Goal: Check status: Check status

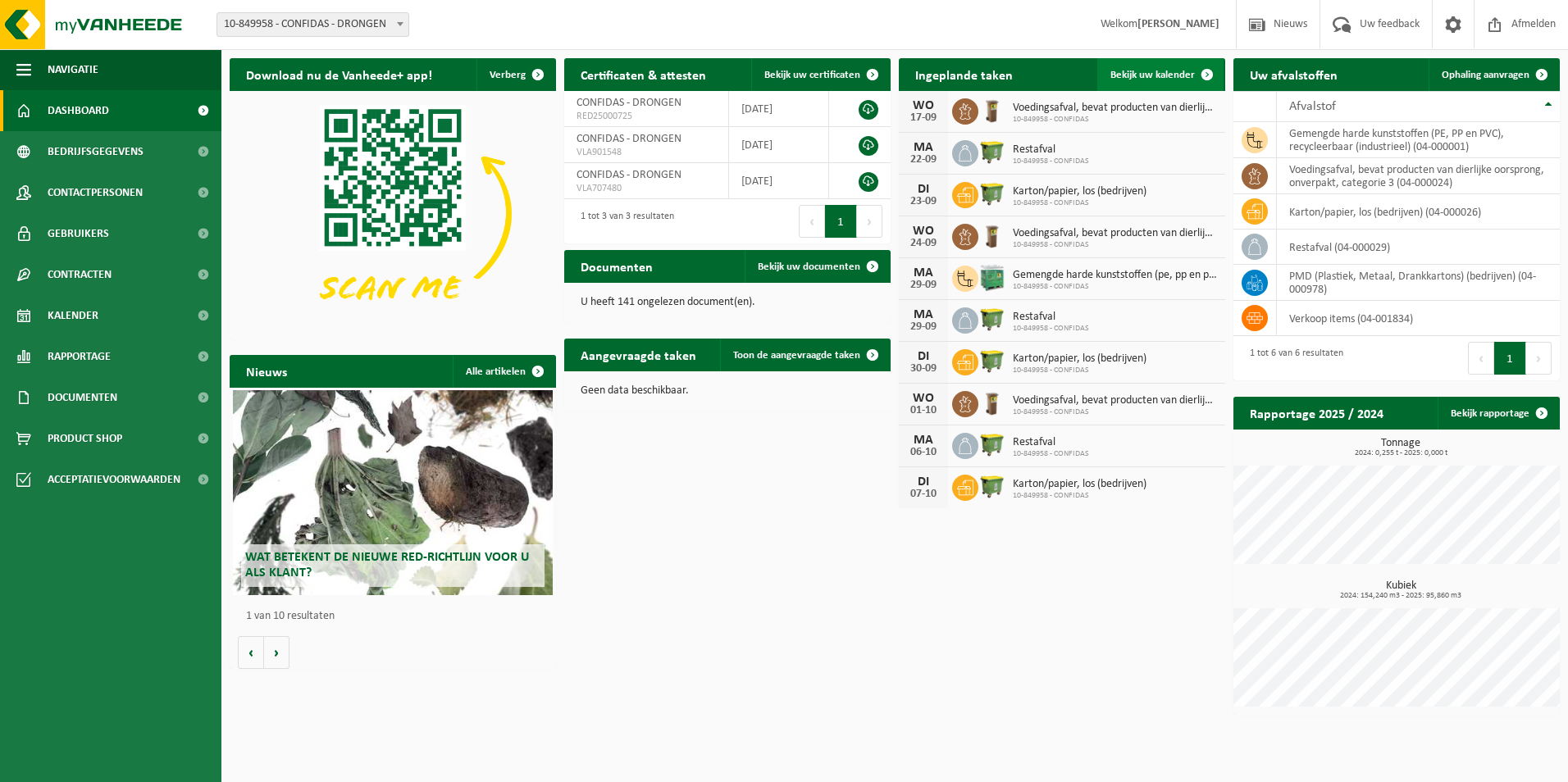
click at [1156, 76] on span "Bekijk uw kalender" at bounding box center [1153, 75] width 84 height 10
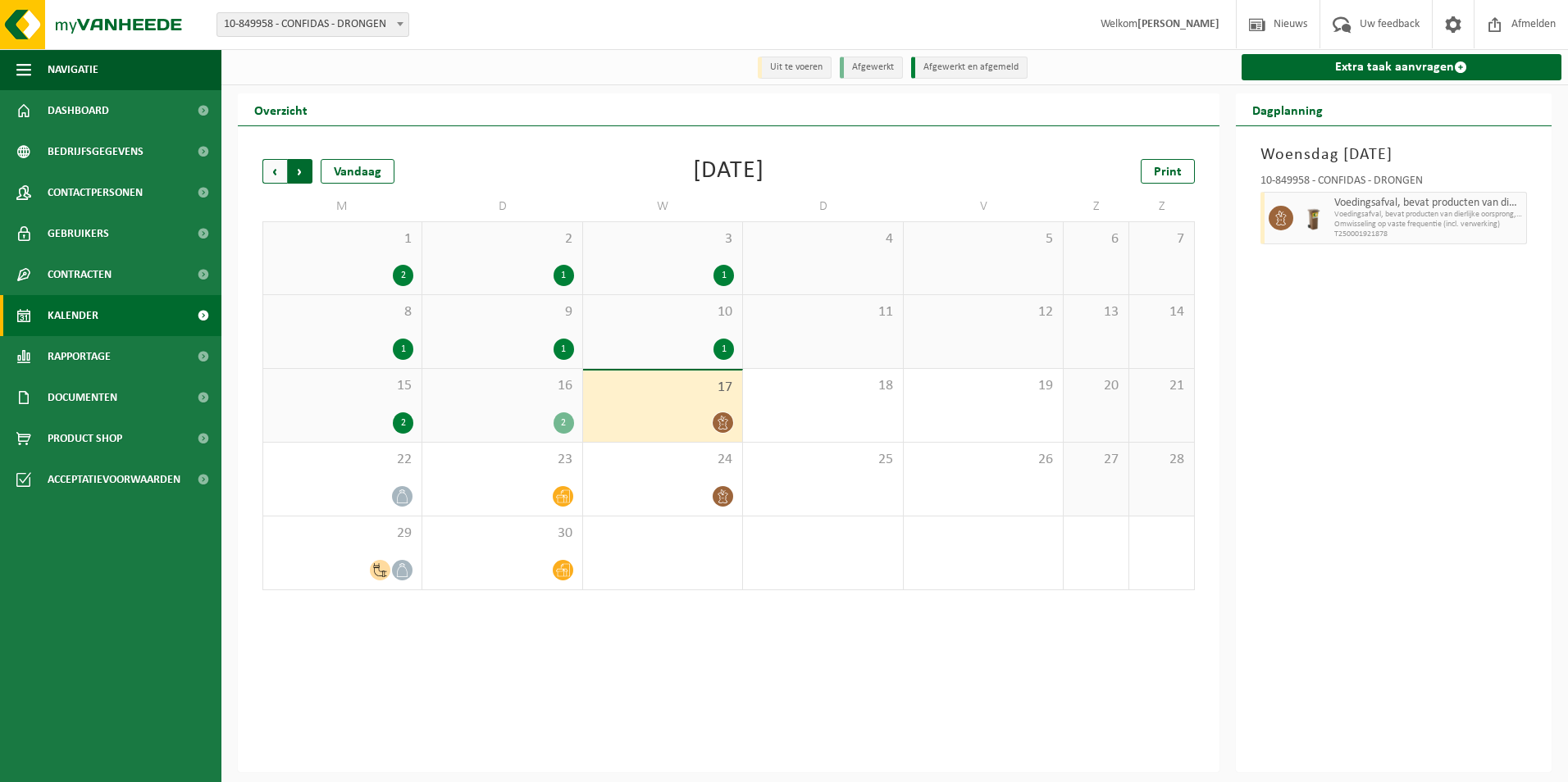
click at [278, 170] on span "Vorige" at bounding box center [275, 171] width 24 height 24
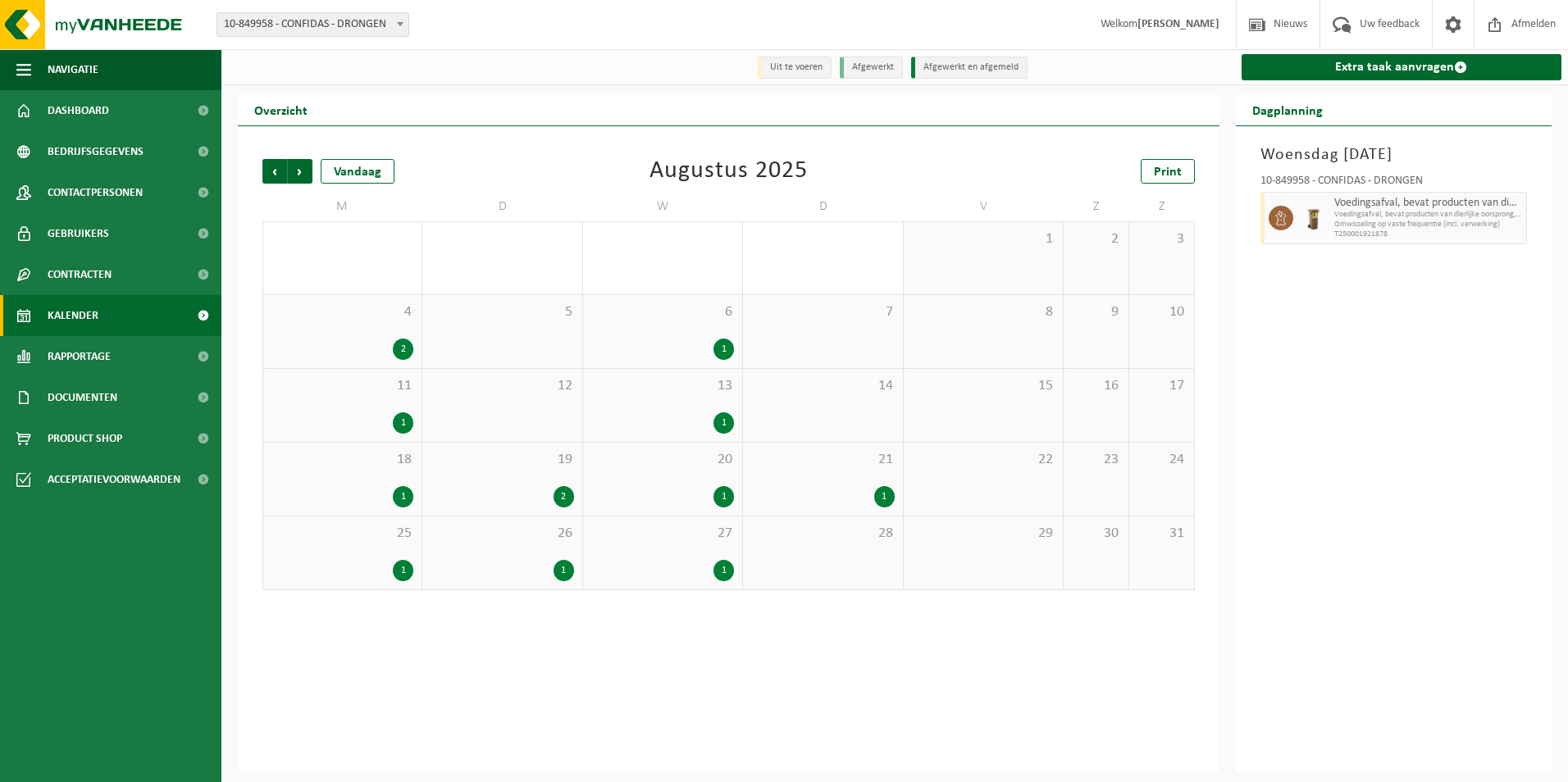
click at [531, 328] on div "5" at bounding box center [502, 332] width 159 height 73
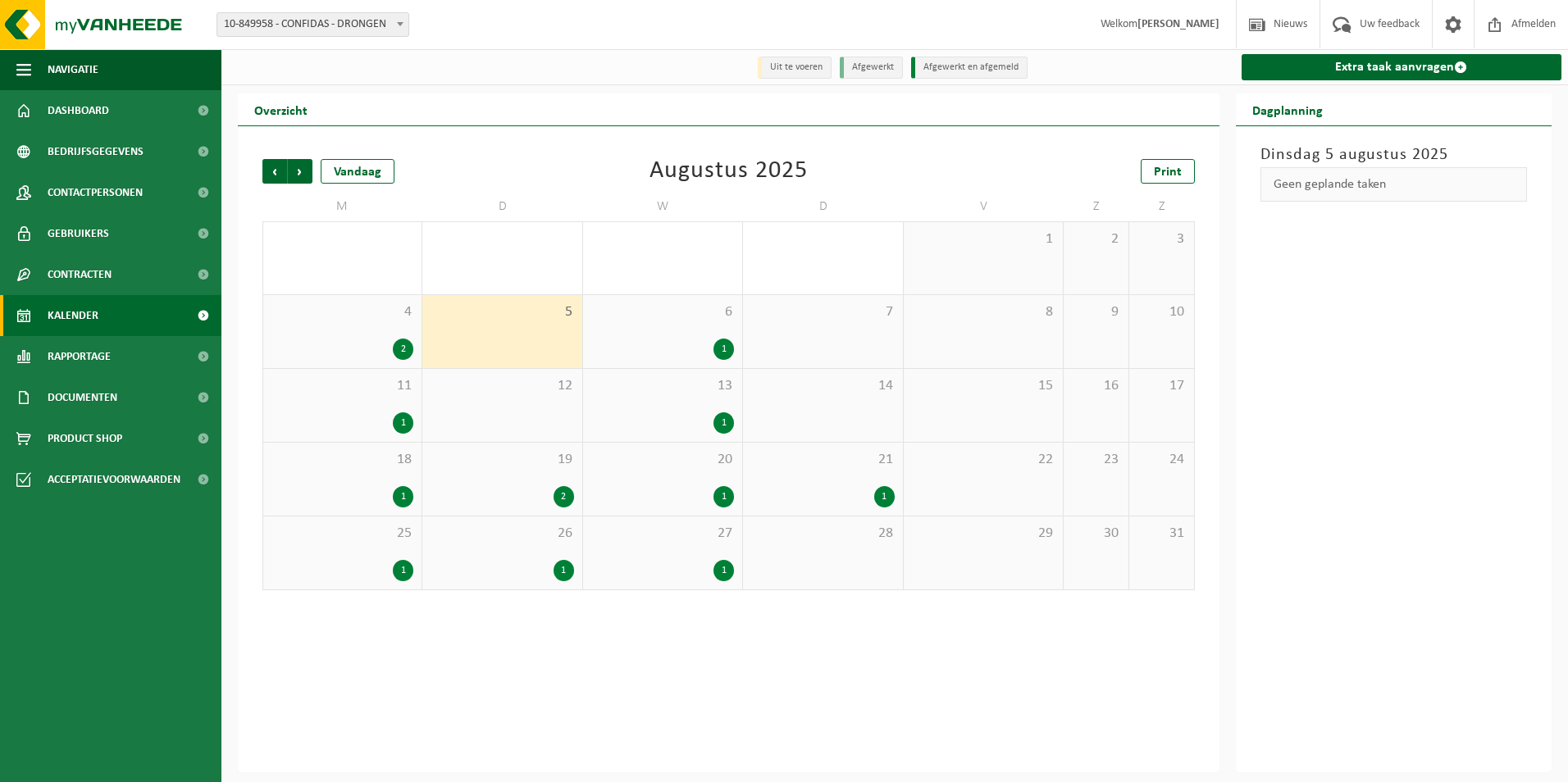
click at [528, 394] on span "12" at bounding box center [502, 386] width 143 height 18
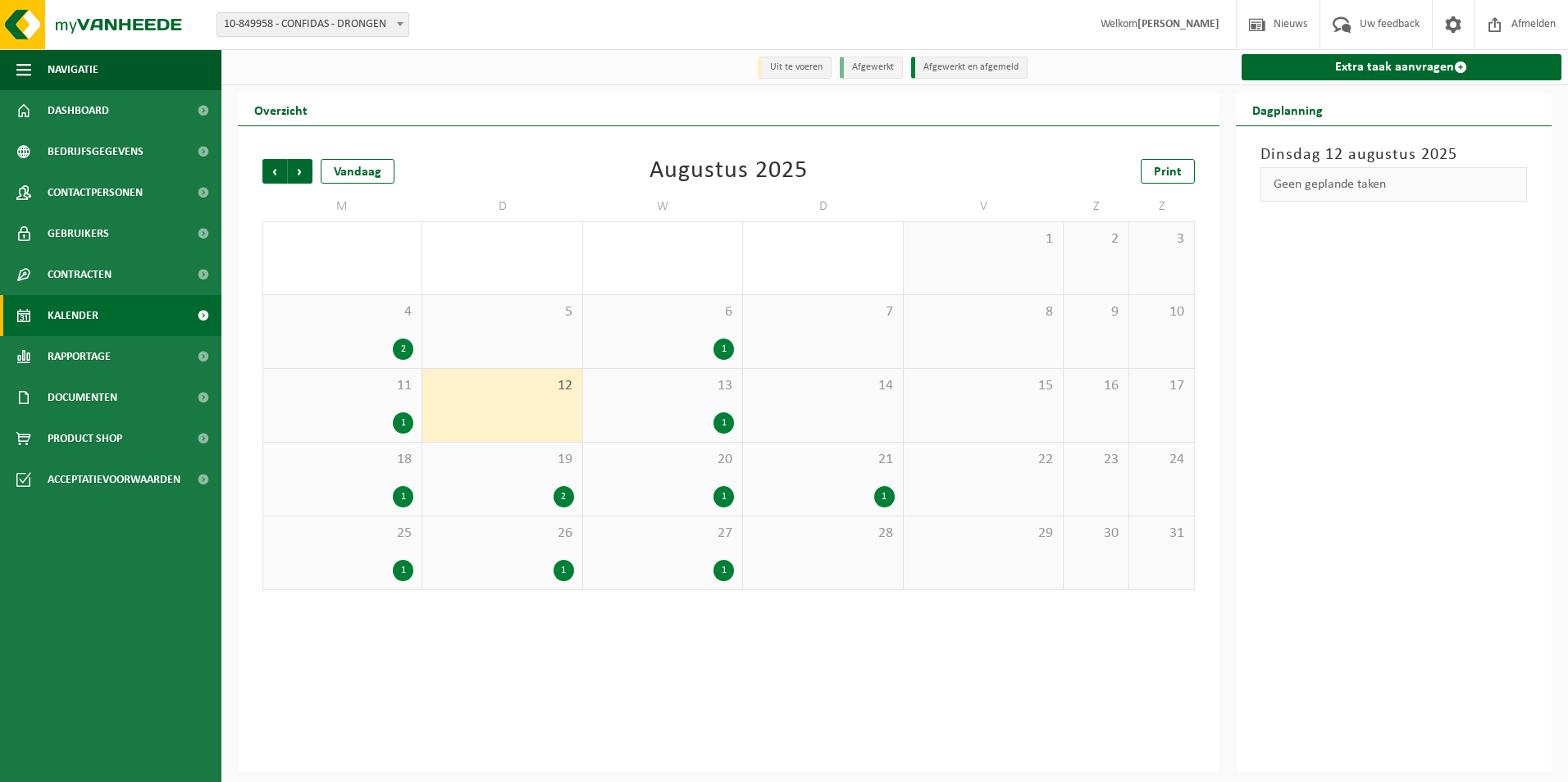
click at [372, 335] on div "4 2" at bounding box center [342, 332] width 158 height 73
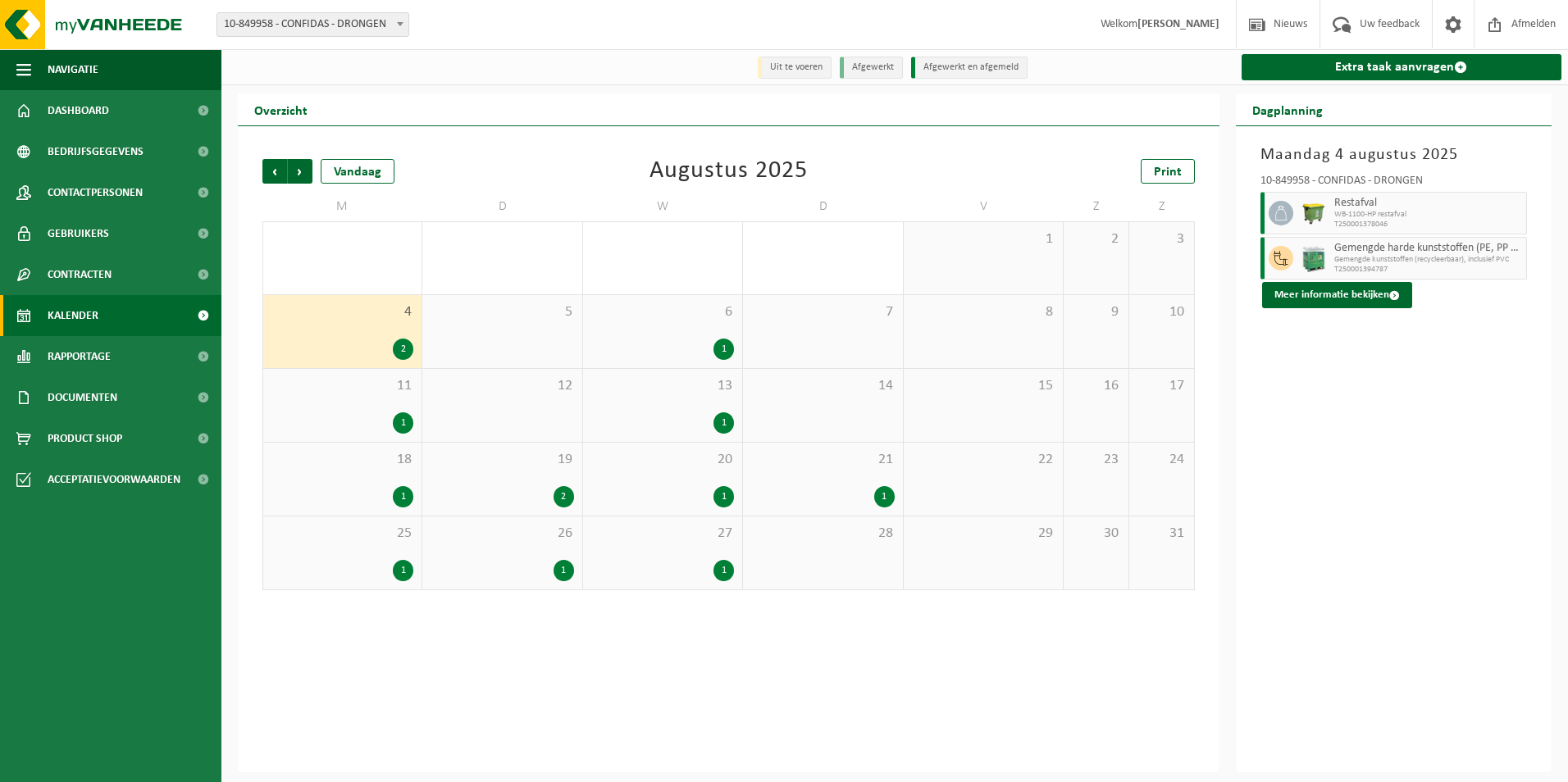
click at [362, 398] on div "11 1" at bounding box center [342, 406] width 158 height 73
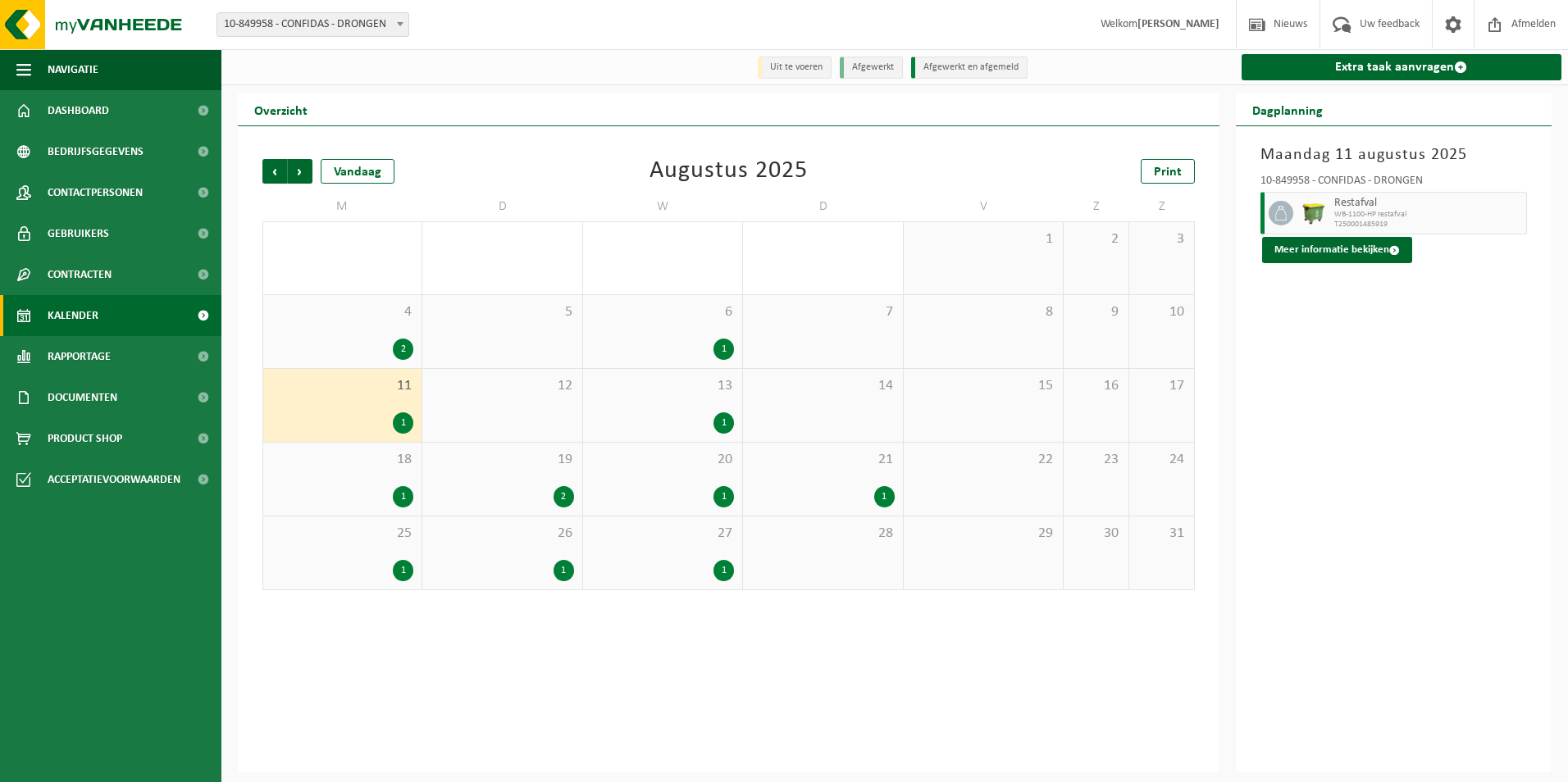
click at [699, 328] on div "6 1" at bounding box center [662, 332] width 159 height 73
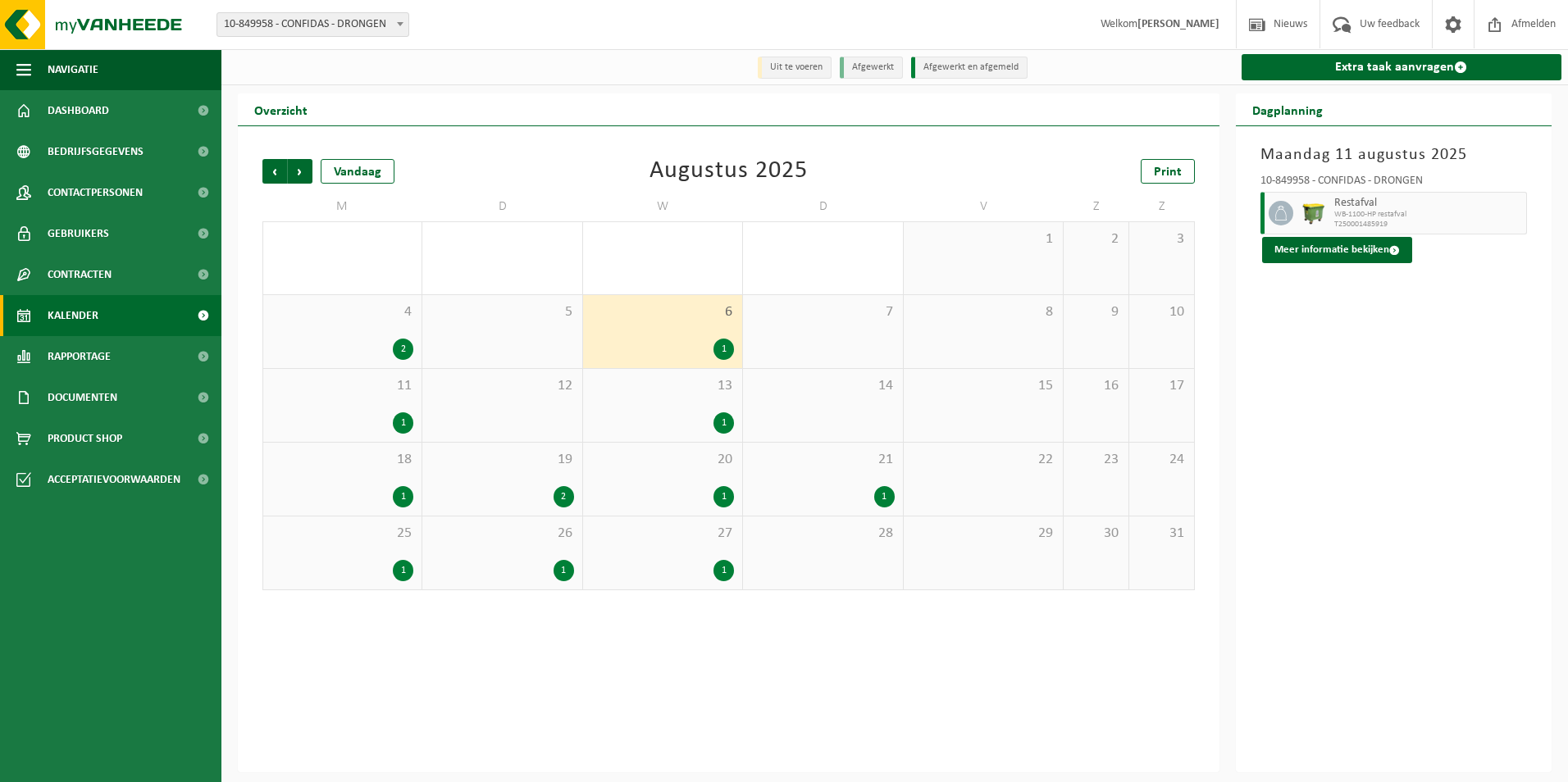
click at [681, 390] on span "13" at bounding box center [662, 386] width 143 height 18
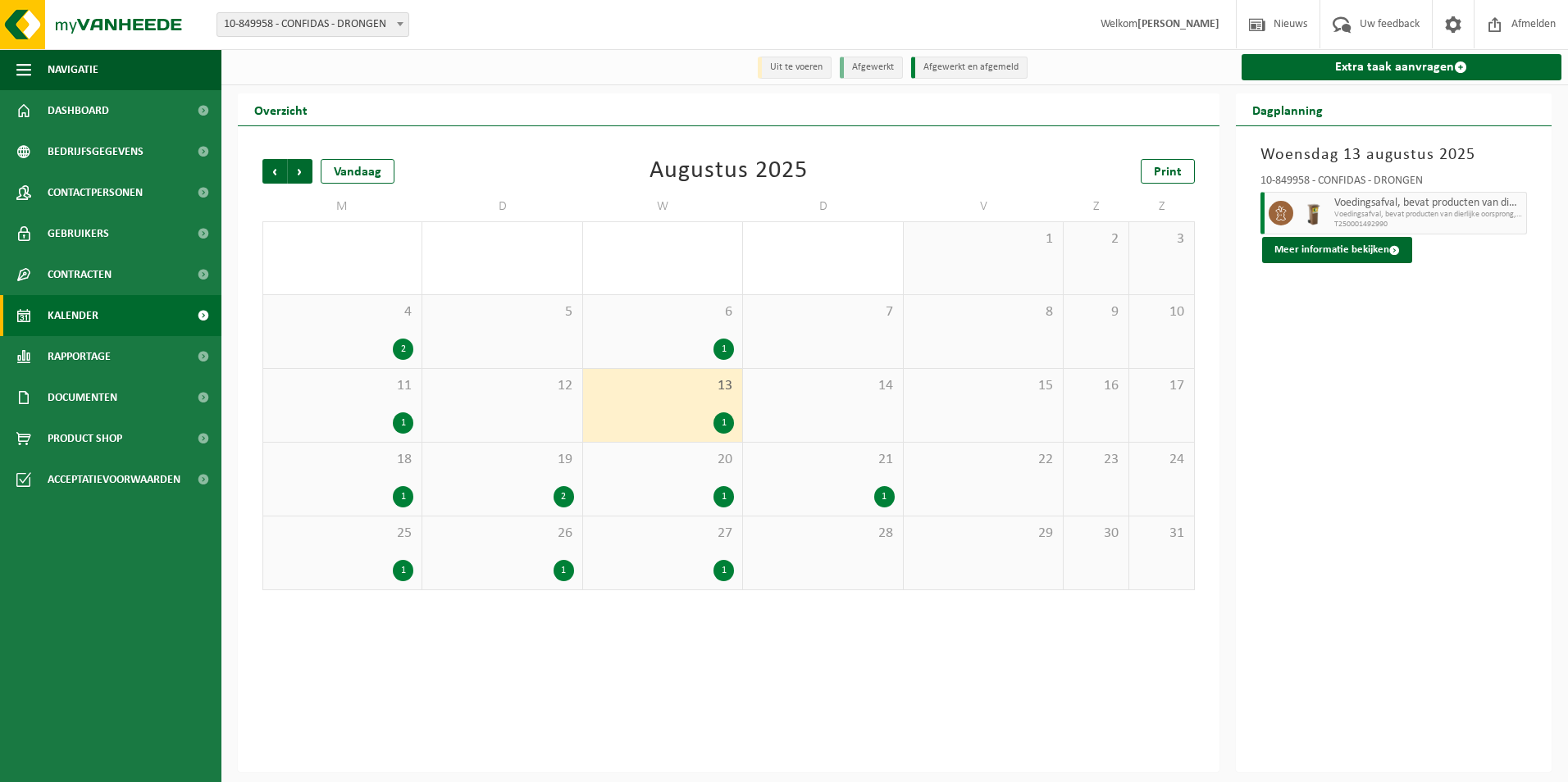
click at [535, 340] on div "5" at bounding box center [502, 332] width 159 height 73
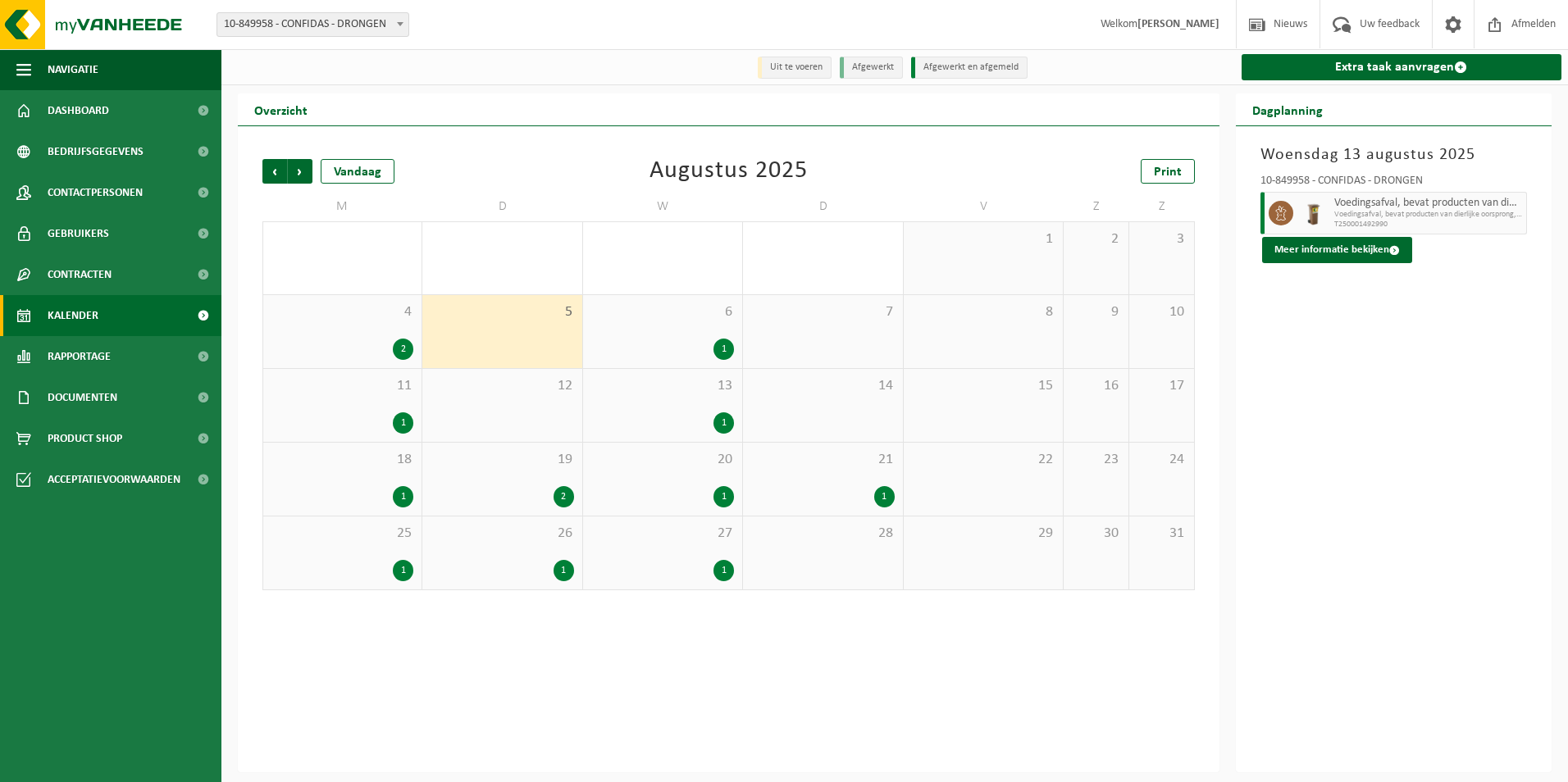
click at [526, 398] on div "12" at bounding box center [502, 406] width 159 height 73
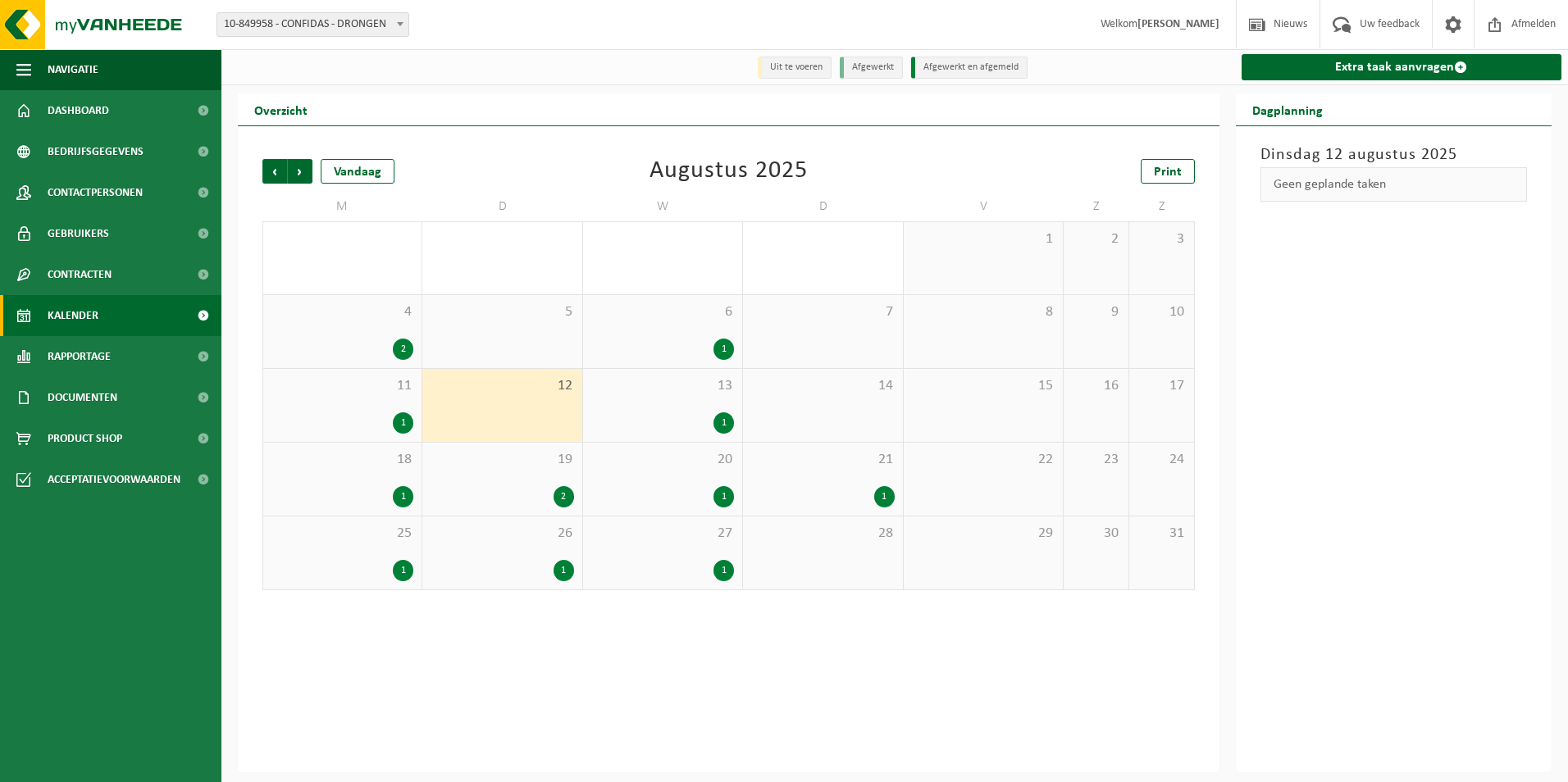
click at [669, 412] on div "13 1" at bounding box center [662, 406] width 159 height 73
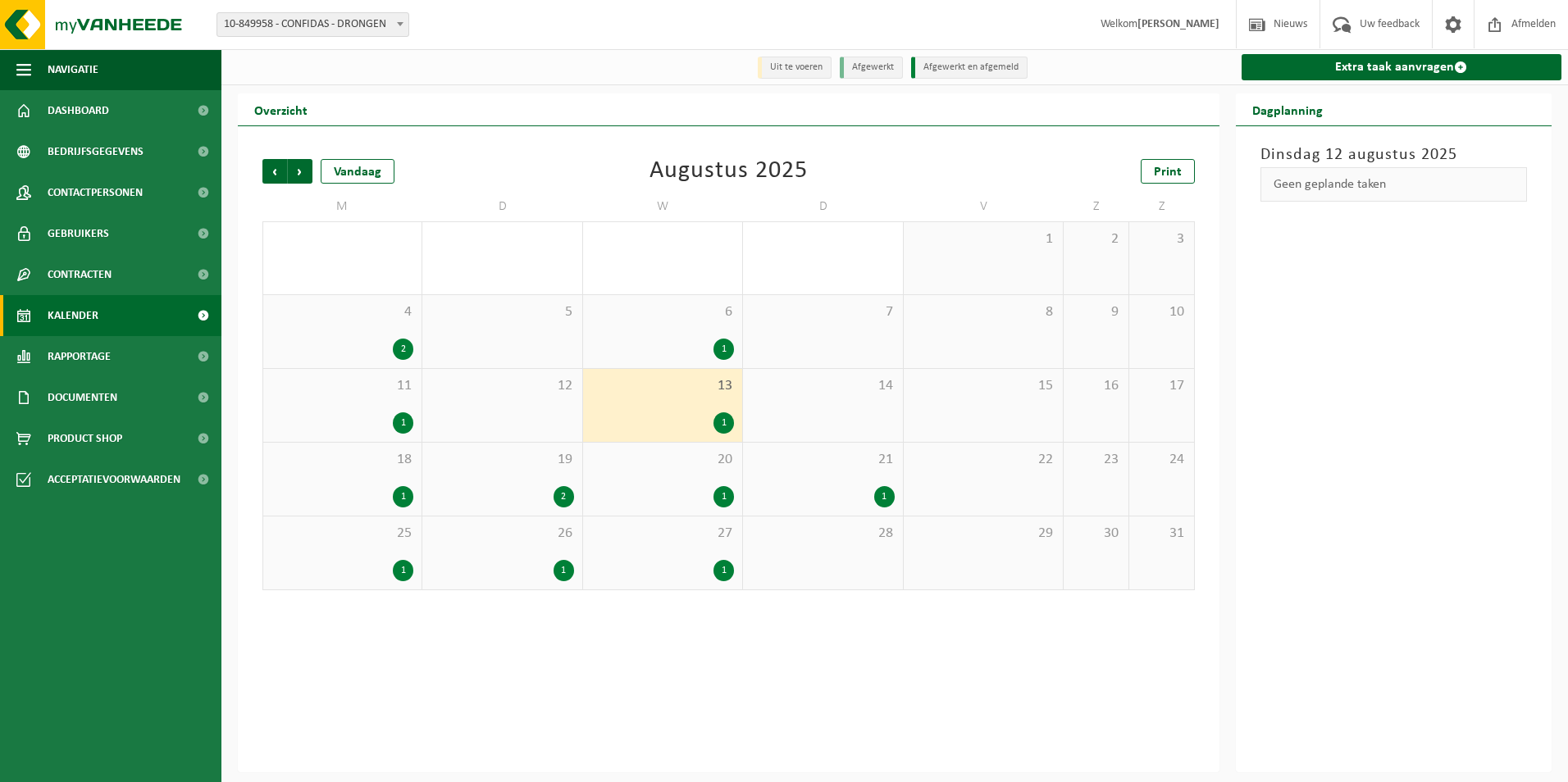
click at [560, 481] on div "19 2" at bounding box center [502, 480] width 159 height 73
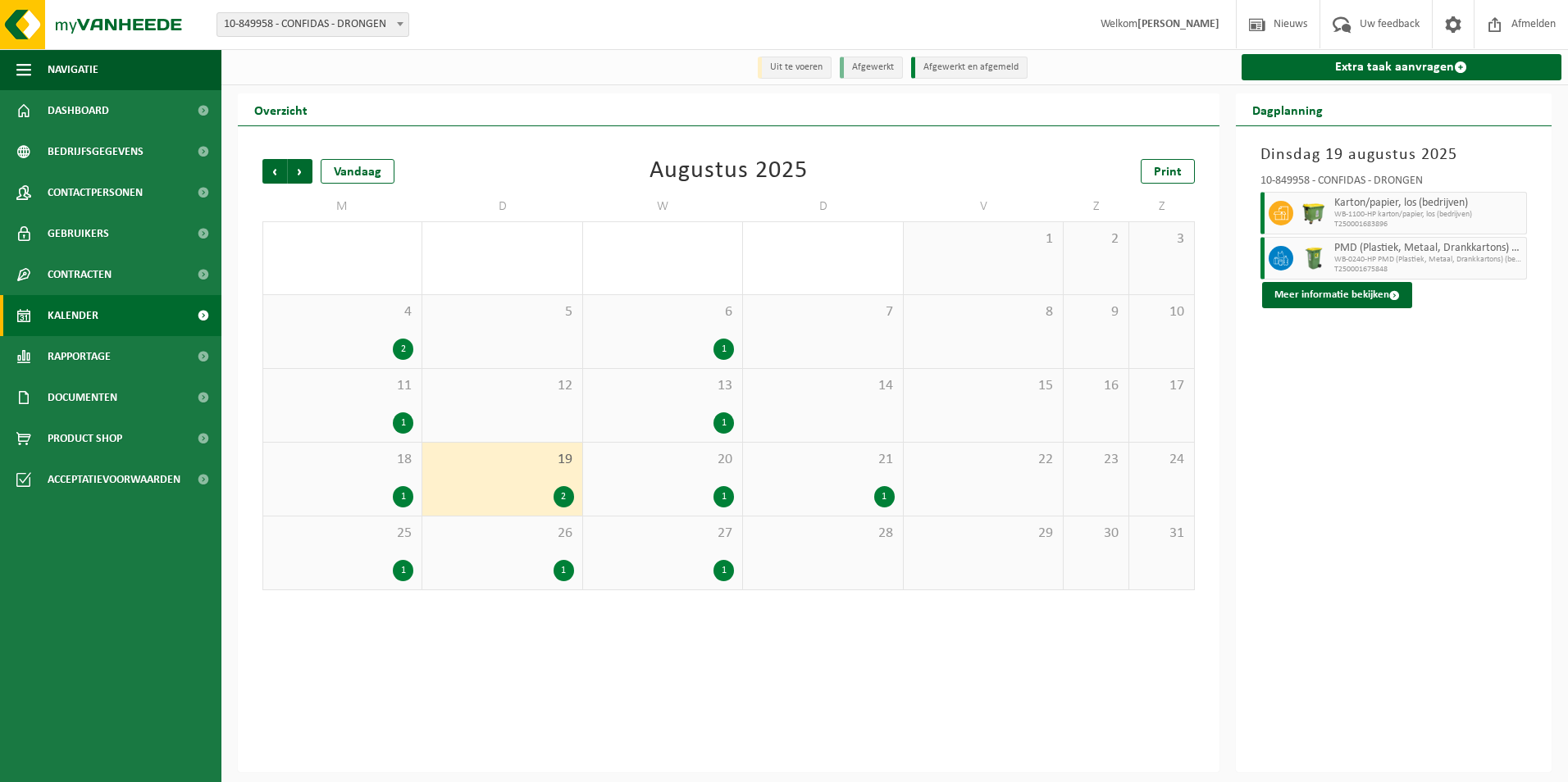
click at [525, 556] on div "26 1" at bounding box center [502, 553] width 159 height 73
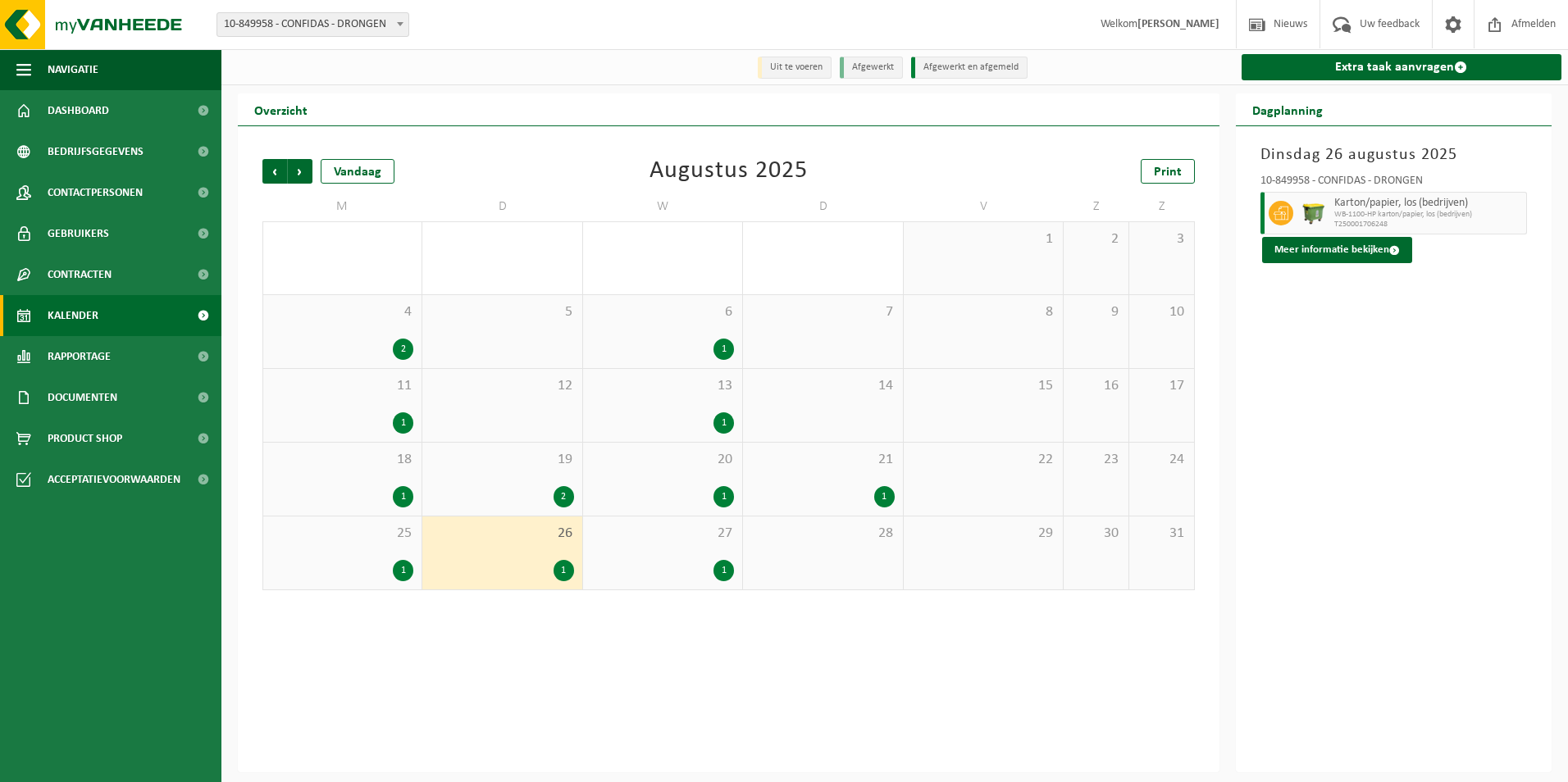
click at [513, 493] on div "2" at bounding box center [502, 497] width 143 height 22
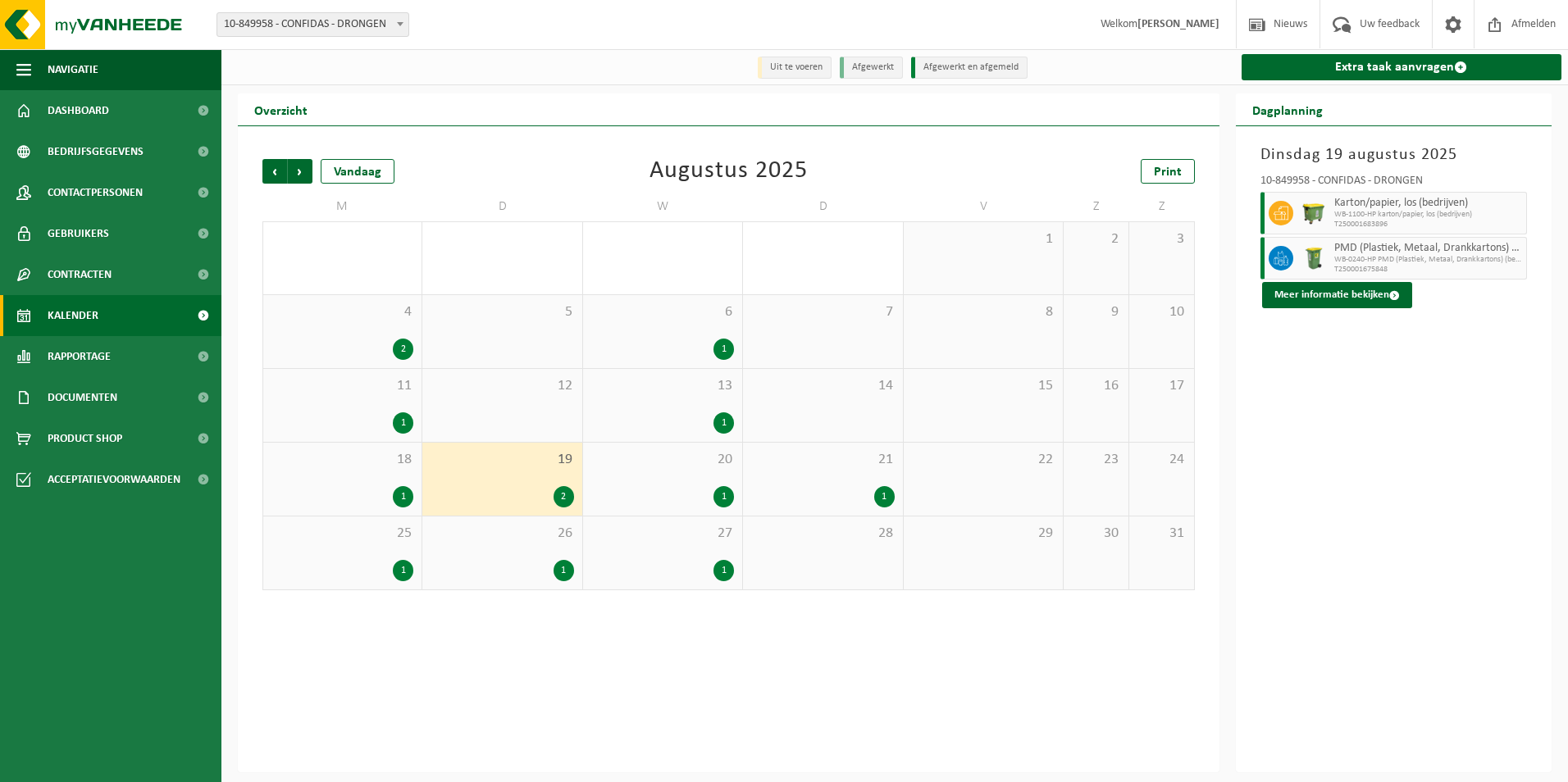
click at [512, 542] on span "26" at bounding box center [502, 533] width 143 height 18
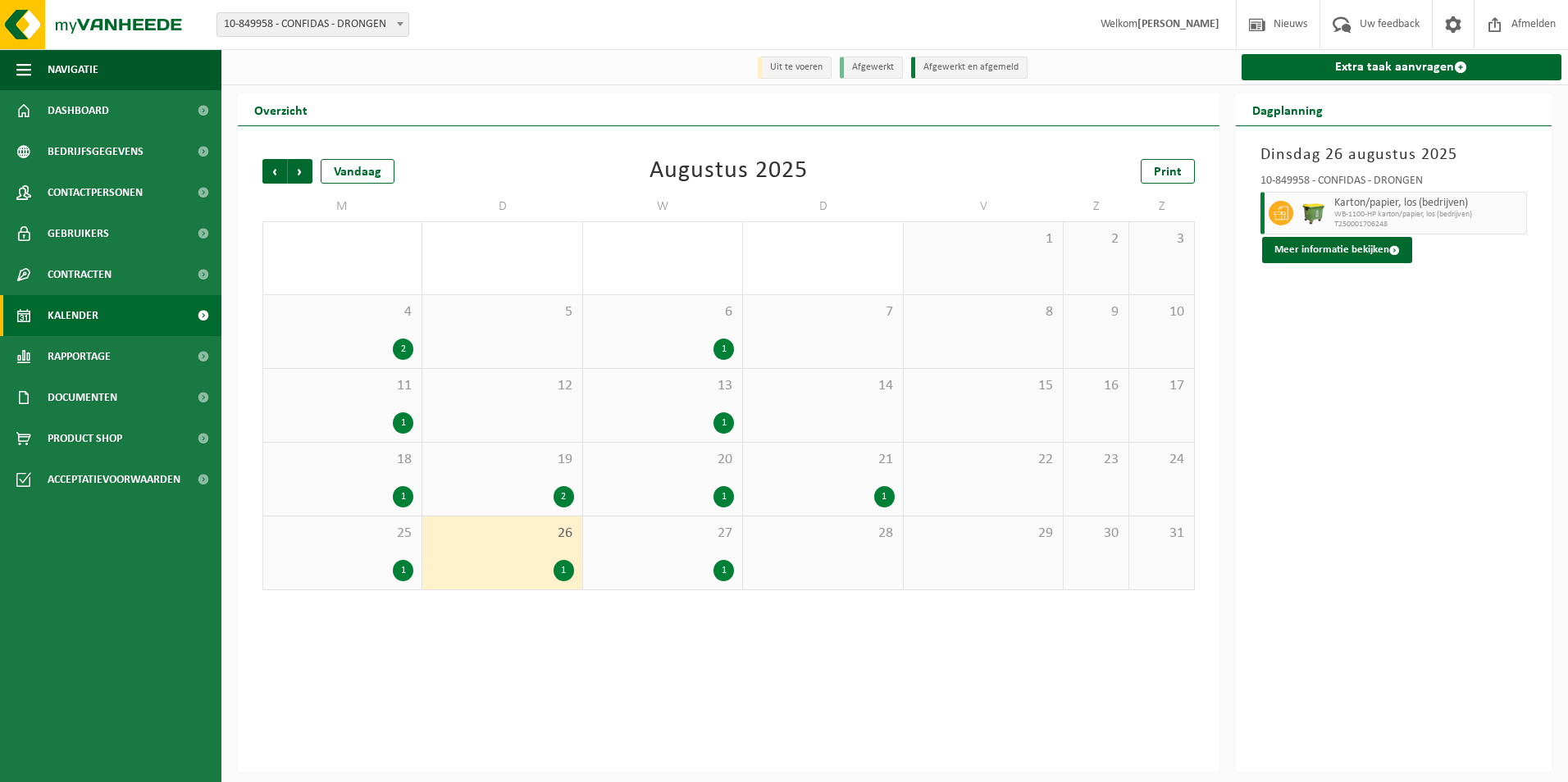
click at [356, 306] on span "4" at bounding box center [342, 312] width 142 height 18
